Goal: Understand process/instructions: Learn how to perform a task or action

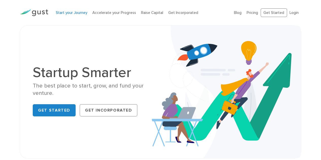
click at [75, 12] on link "Start your Journey" at bounding box center [71, 12] width 31 height 5
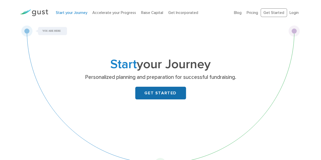
click at [159, 96] on link "GET STARTED" at bounding box center [160, 93] width 51 height 13
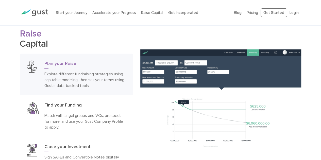
scroll to position [723, 0]
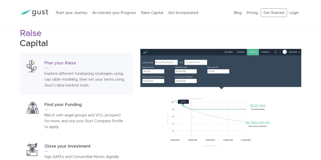
click at [71, 85] on p "Explore different fundraising strategies using cap table modeling, then set you…" at bounding box center [84, 80] width 81 height 18
click at [178, 73] on img at bounding box center [220, 111] width 161 height 124
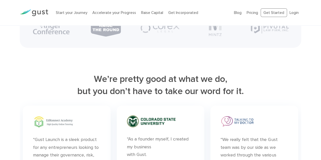
scroll to position [1278, 0]
